Goal: Information Seeking & Learning: Learn about a topic

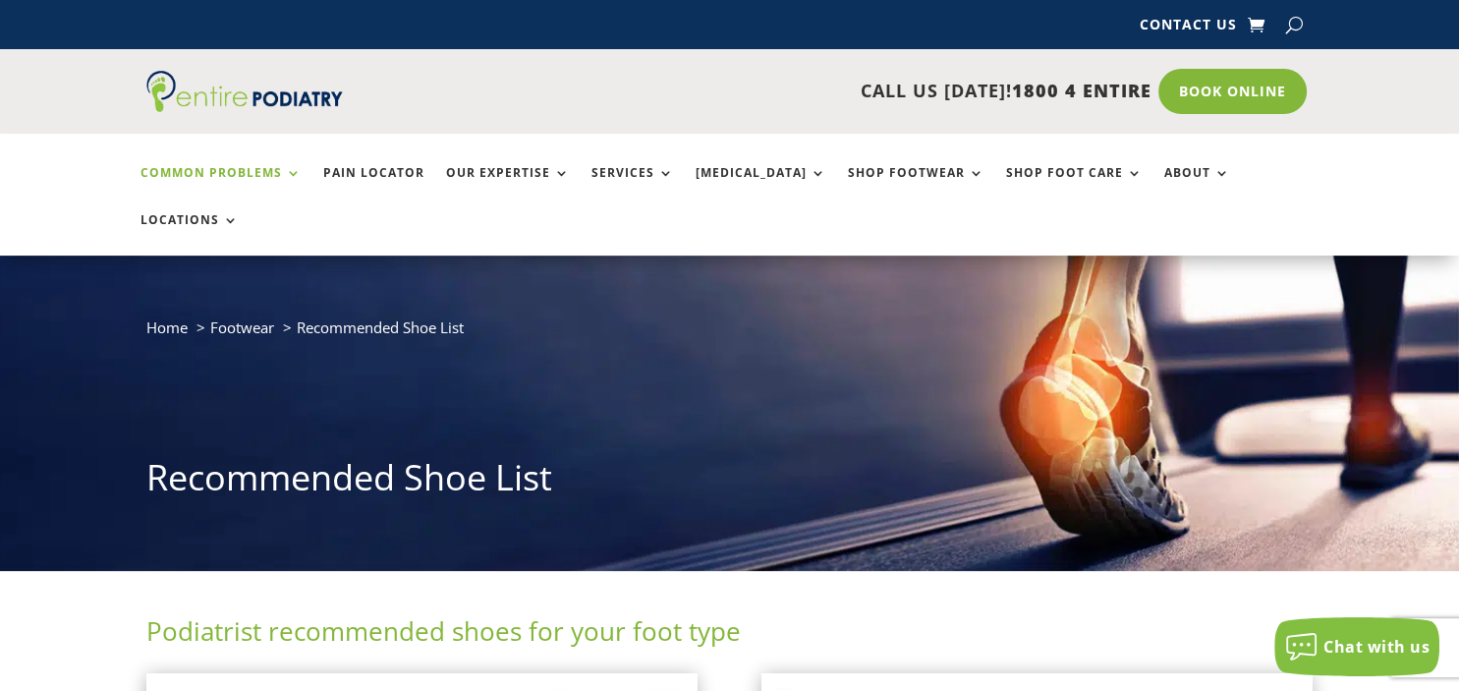
click at [299, 175] on link "Common Problems" at bounding box center [220, 187] width 161 height 42
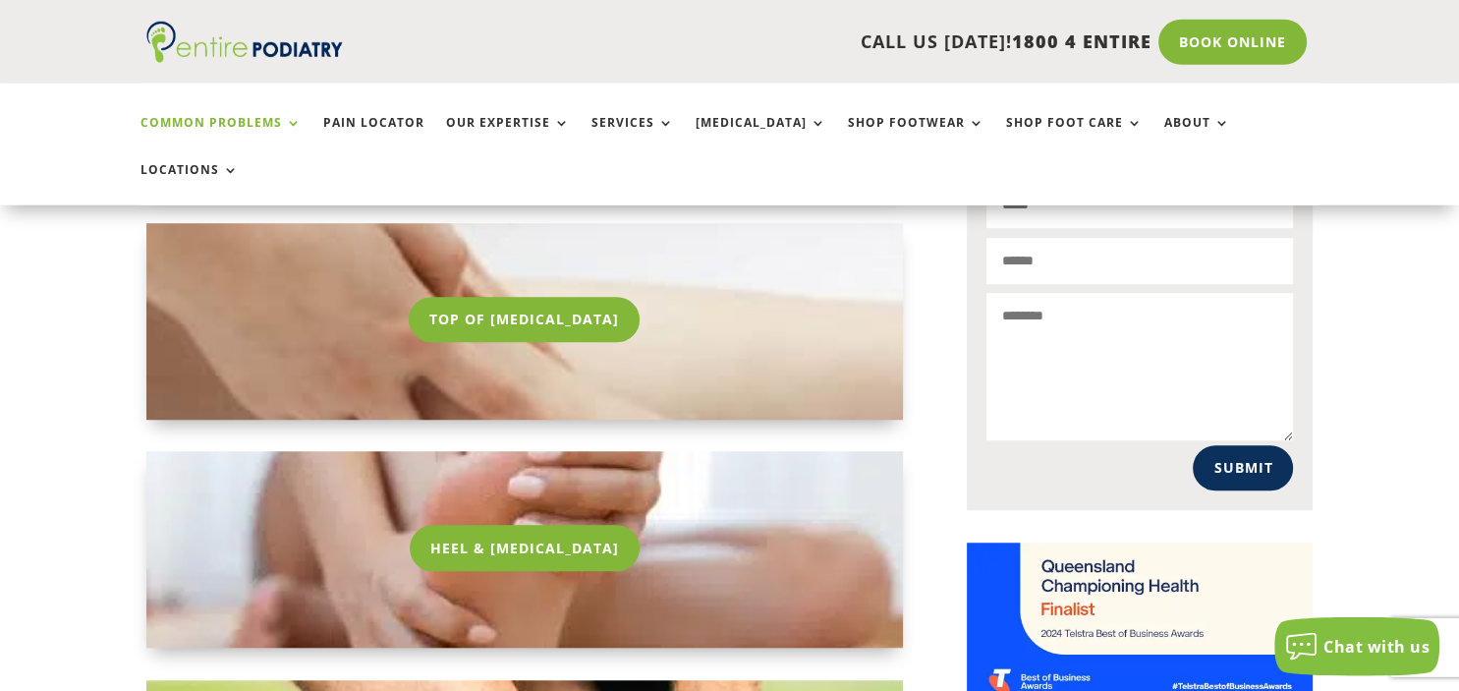
scroll to position [1121, 0]
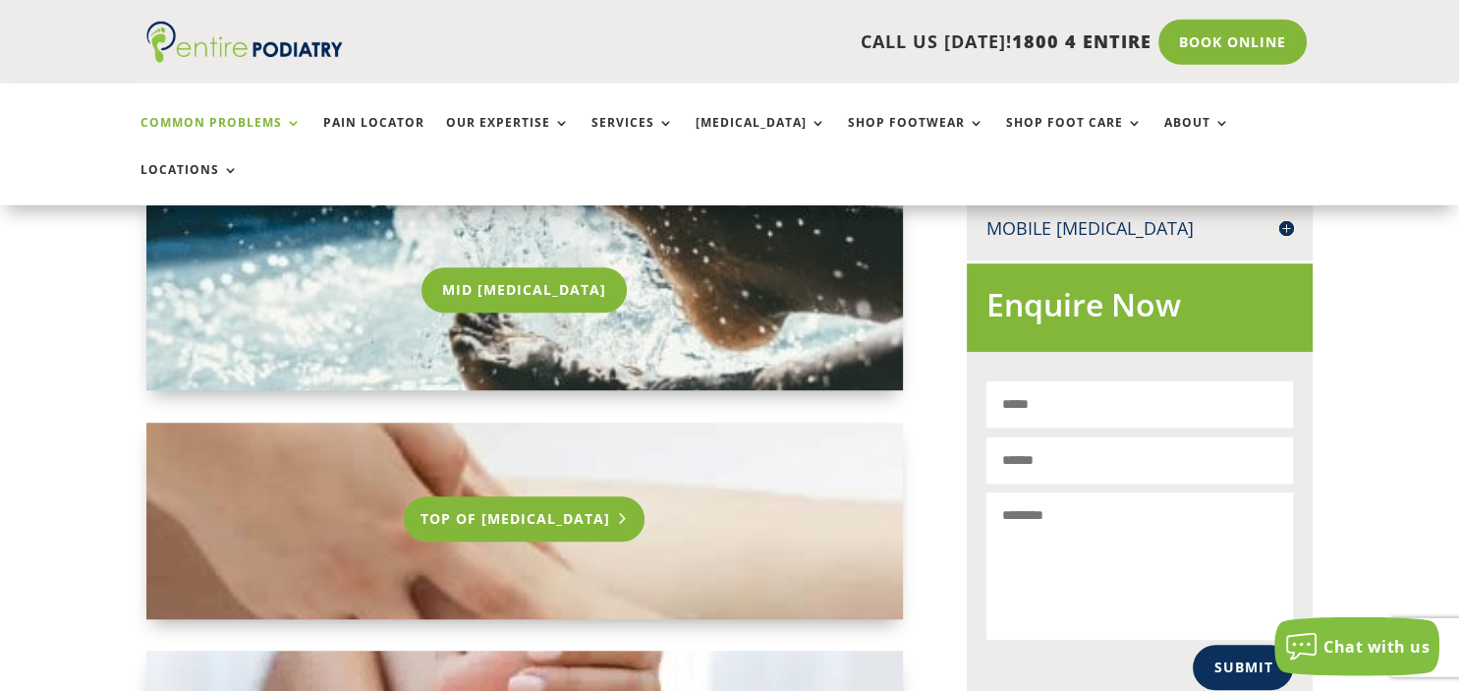
click at [576, 496] on link "Top Of [MEDICAL_DATA]" at bounding box center [524, 518] width 241 height 45
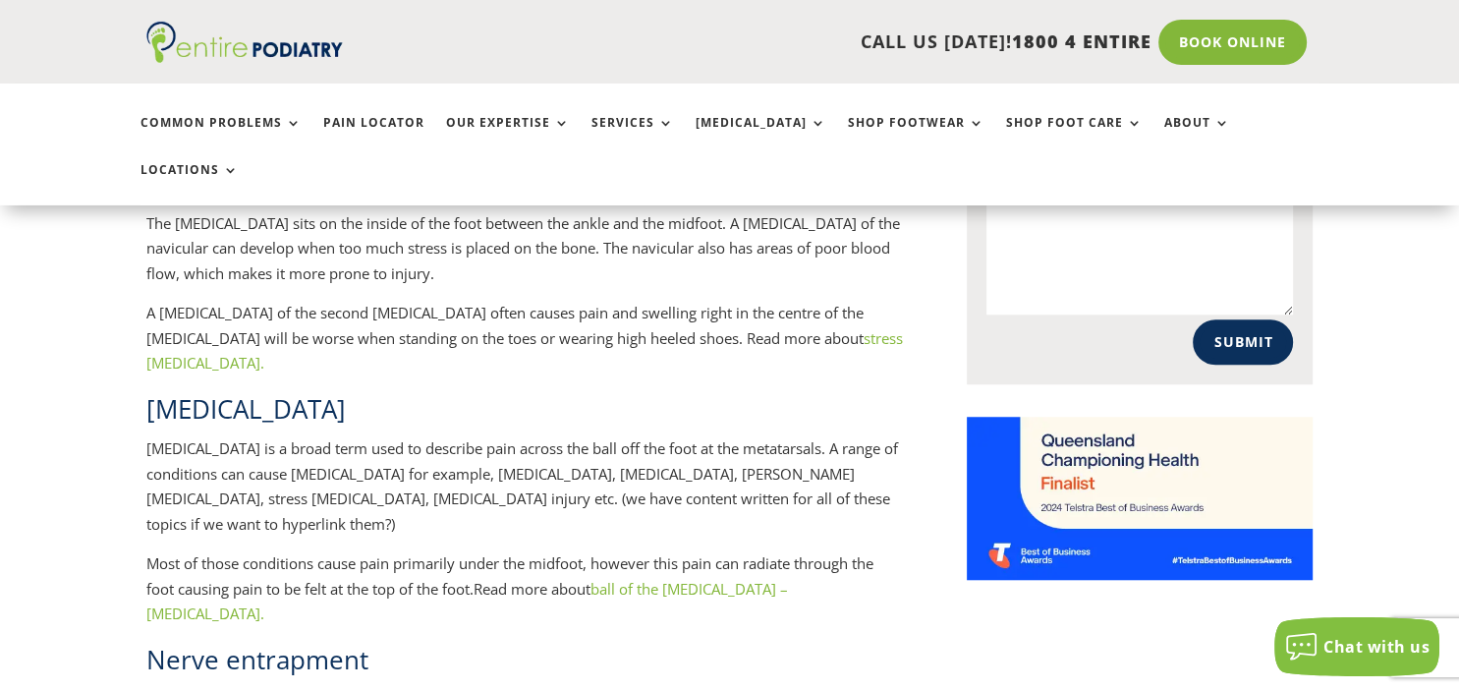
scroll to position [1462, 0]
